Goal: Task Accomplishment & Management: Use online tool/utility

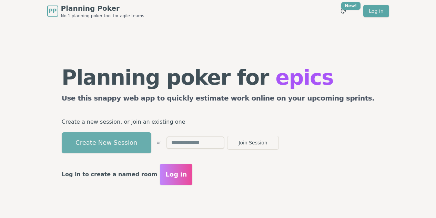
click at [134, 145] on button "Create New Session" at bounding box center [107, 142] width 90 height 21
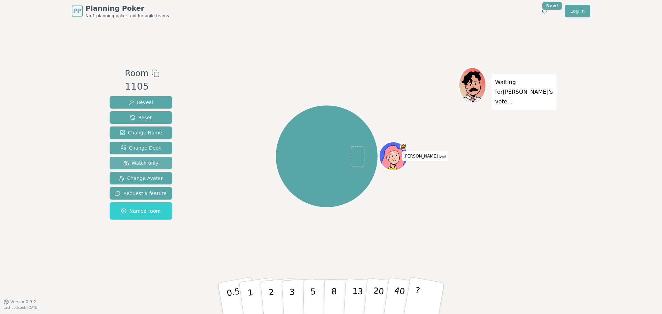
click at [146, 163] on span "Watch only" at bounding box center [140, 163] width 35 height 7
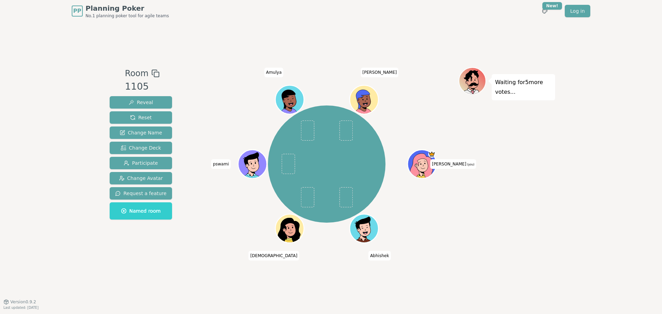
click at [59, 166] on div "PP Planning Poker No.1 planning poker tool for agile teams Toggle theme New! Lo…" at bounding box center [331, 157] width 662 height 314
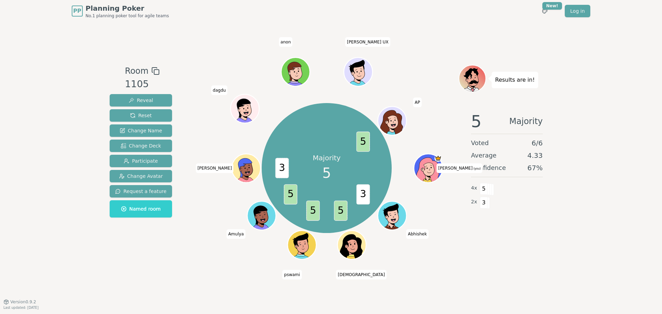
click at [22, 212] on div "PP Planning Poker No.1 planning poker tool for agile teams Toggle theme New! Lo…" at bounding box center [331, 157] width 662 height 314
click at [429, 169] on icon at bounding box center [429, 169] width 3 height 2
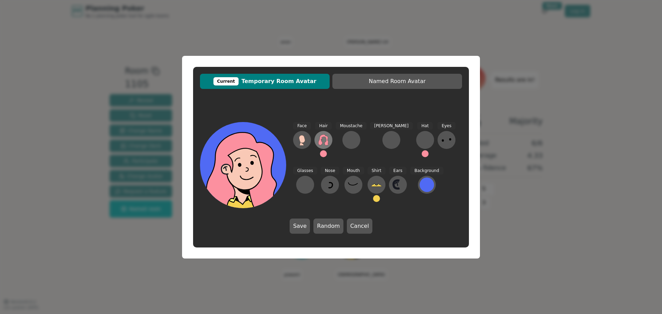
click at [326, 140] on icon at bounding box center [323, 140] width 11 height 11
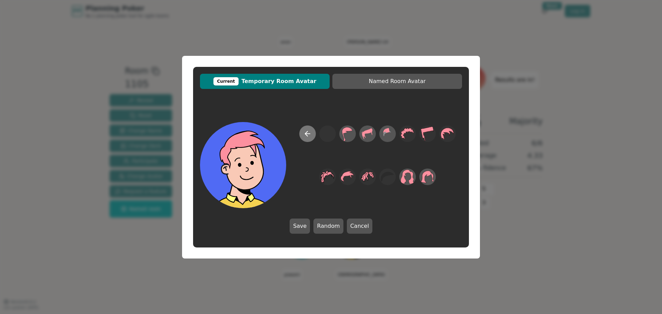
click at [308, 137] on icon at bounding box center [308, 134] width 8 height 8
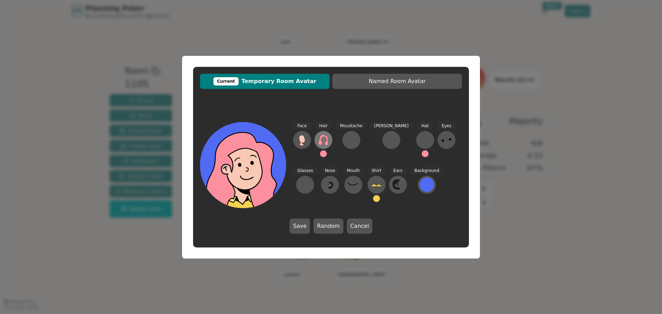
click at [325, 142] on icon at bounding box center [323, 140] width 11 height 11
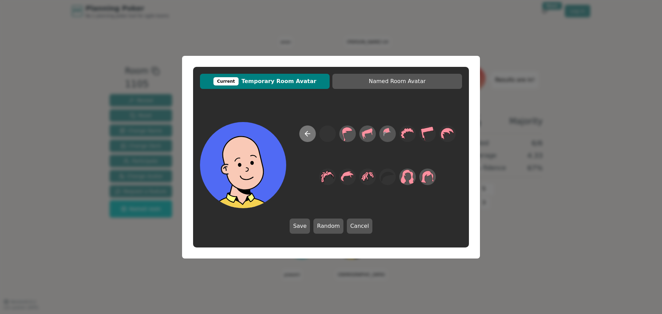
click at [309, 137] on icon at bounding box center [308, 134] width 8 height 8
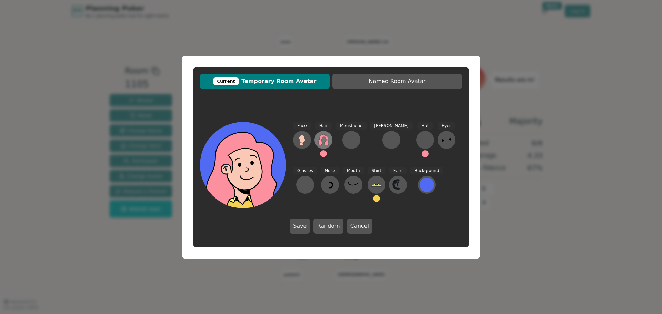
click at [324, 142] on icon at bounding box center [323, 140] width 11 height 11
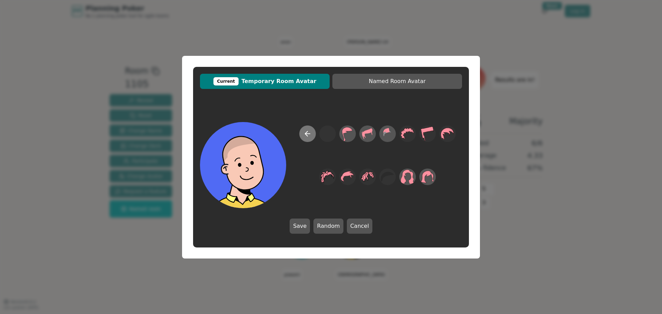
click at [306, 130] on icon at bounding box center [308, 134] width 8 height 8
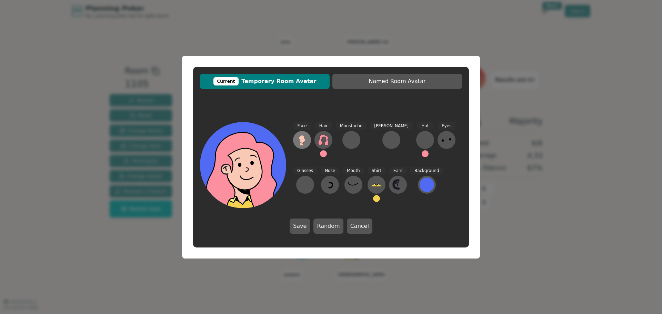
click at [302, 141] on icon at bounding box center [302, 139] width 6 height 8
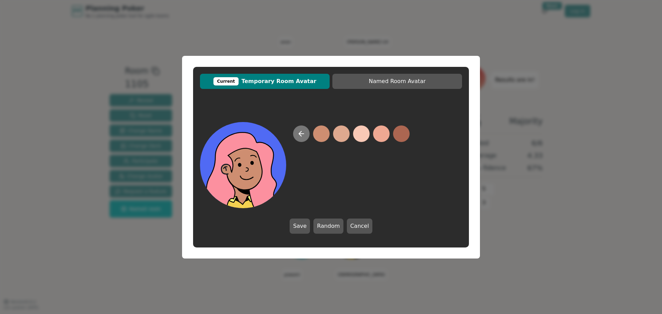
click at [302, 136] on icon at bounding box center [301, 134] width 8 height 8
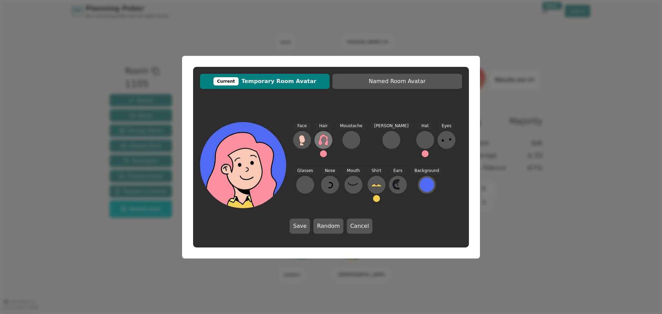
click at [322, 141] on icon at bounding box center [323, 140] width 11 height 11
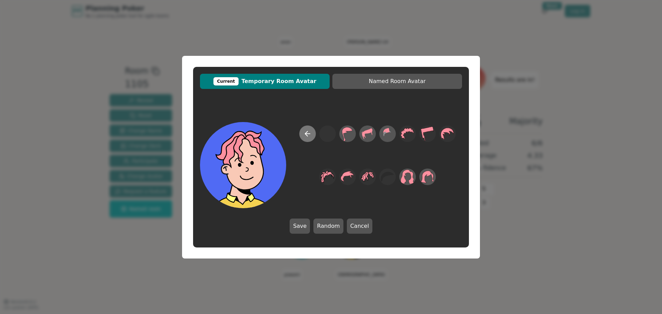
click at [307, 137] on icon at bounding box center [308, 134] width 8 height 8
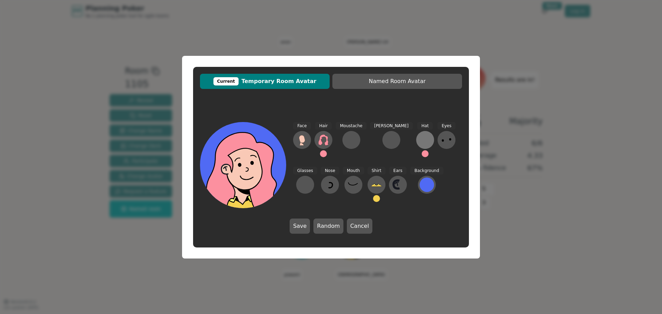
click at [420, 139] on div at bounding box center [425, 140] width 11 height 11
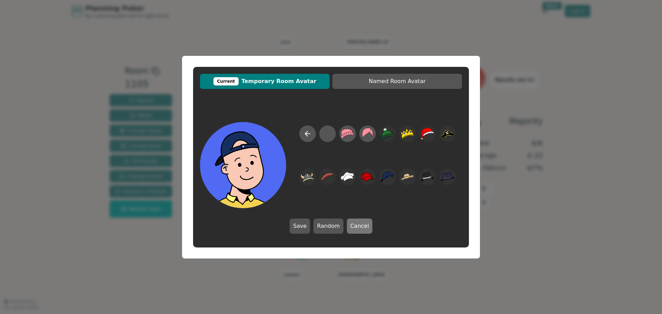
click at [357, 217] on button "Cancel" at bounding box center [360, 226] width 26 height 15
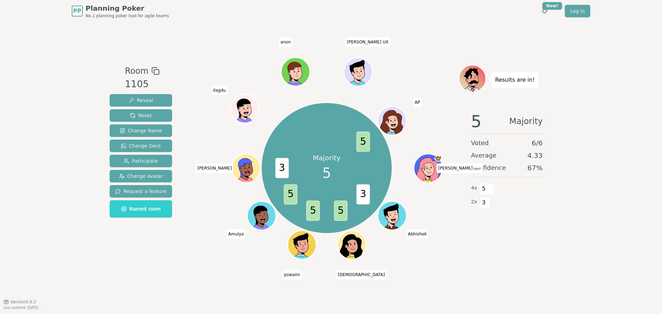
click at [68, 189] on div "PP Planning Poker No.1 planning poker tool for agile teams Toggle theme New! Lo…" at bounding box center [331, 157] width 662 height 314
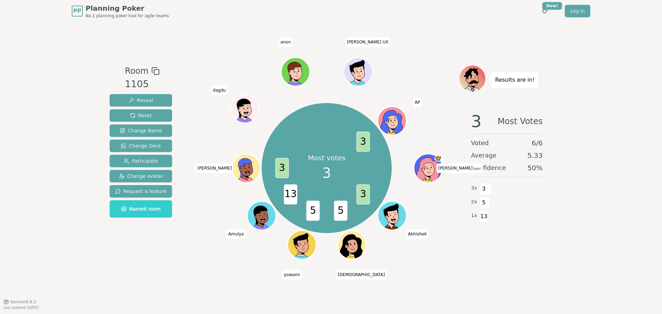
click at [173, 217] on div "Room 1105 Reveal Reset Change Name Change Deck Participate Change Avatar Reques…" at bounding box center [331, 162] width 448 height 280
click at [159, 217] on div "Room 1105 Reveal Reset Change Name Change Deck Participate Change Avatar Reques…" at bounding box center [141, 162] width 68 height 194
